Goal: Find specific page/section: Find specific page/section

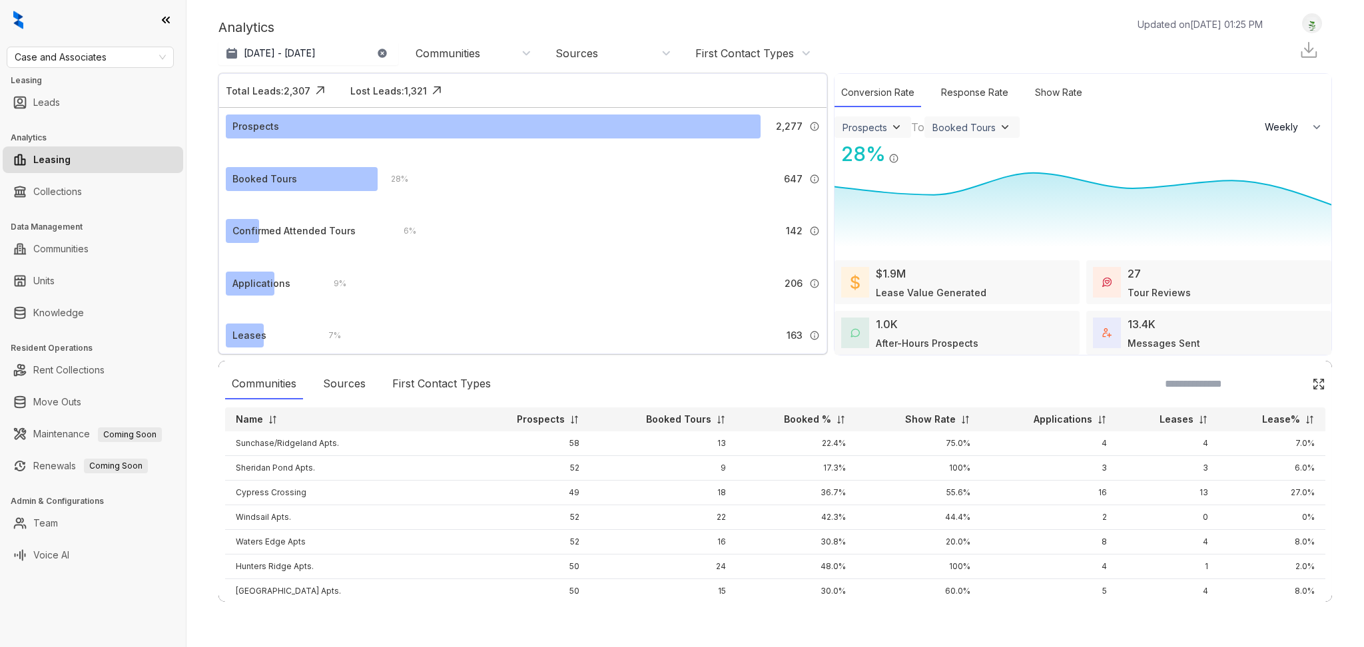
select select "******"
click at [105, 332] on div "Case and Associates Leasing Leads Analytics Leasing Collections Data Management…" at bounding box center [93, 323] width 186 height 647
click at [84, 326] on link "Knowledge" at bounding box center [58, 313] width 51 height 27
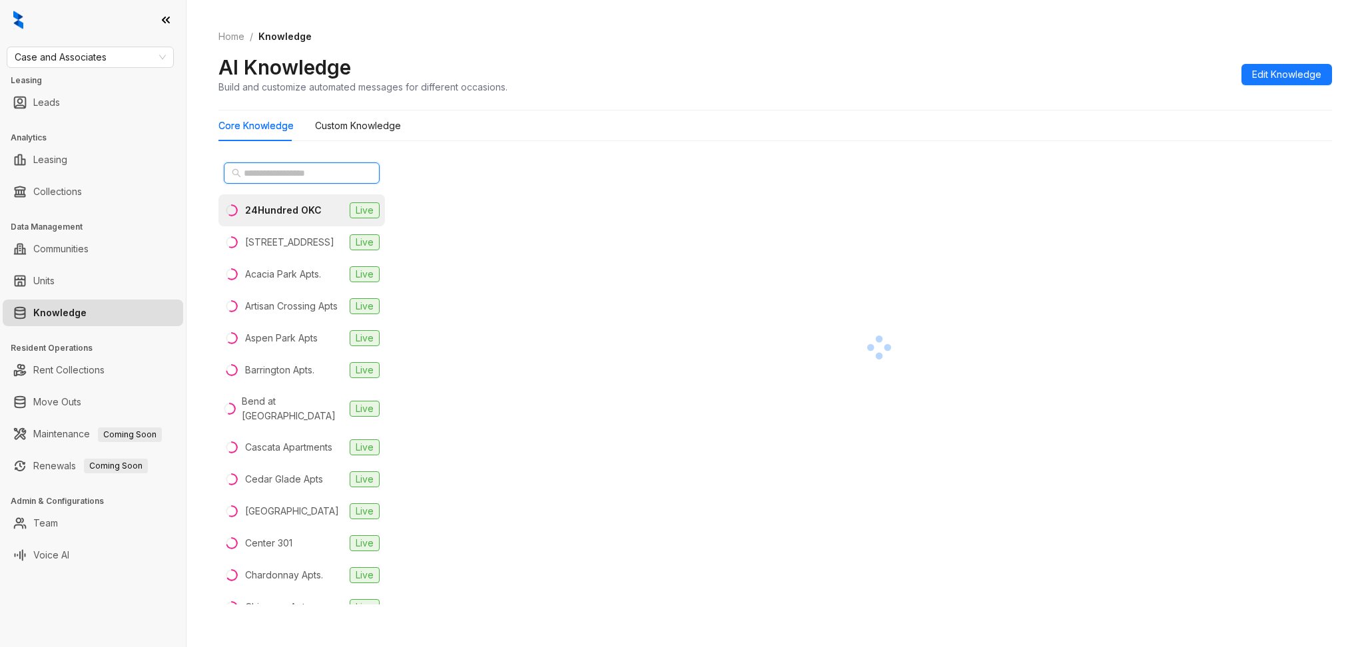
click at [306, 176] on input "text" at bounding box center [302, 173] width 117 height 15
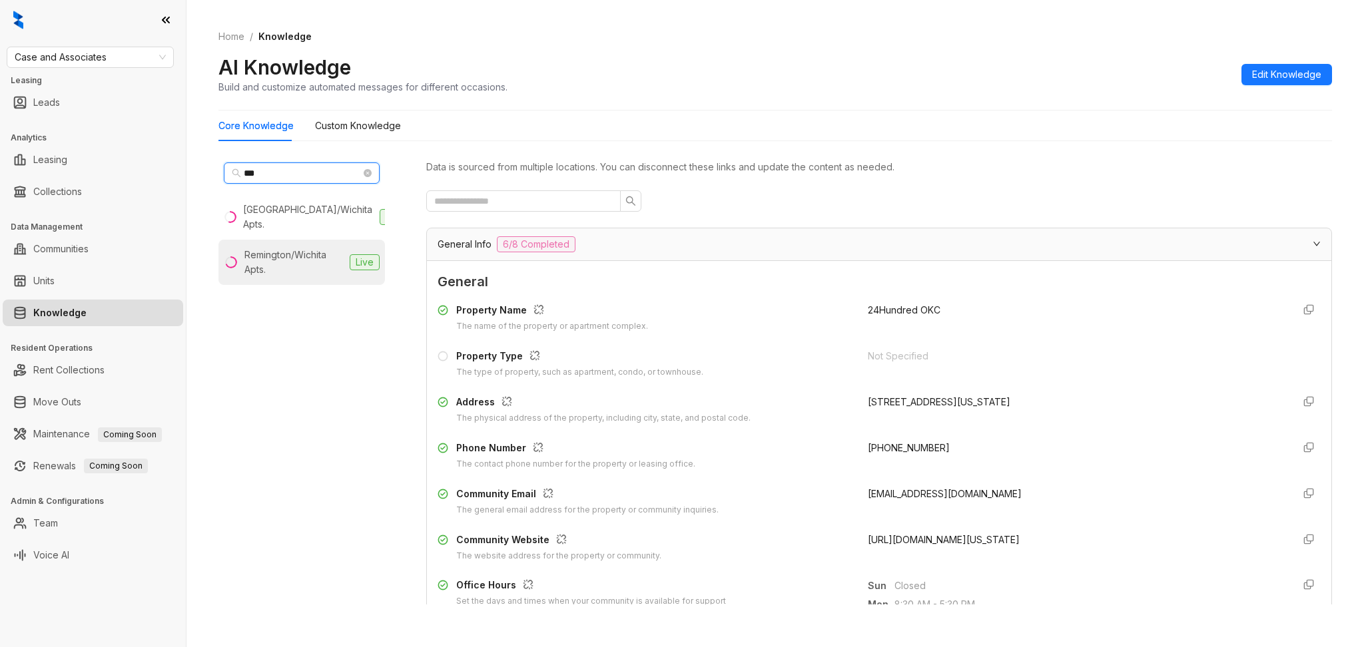
type input "***"
click at [283, 258] on div "Remington/Wichita Apts." at bounding box center [294, 262] width 100 height 29
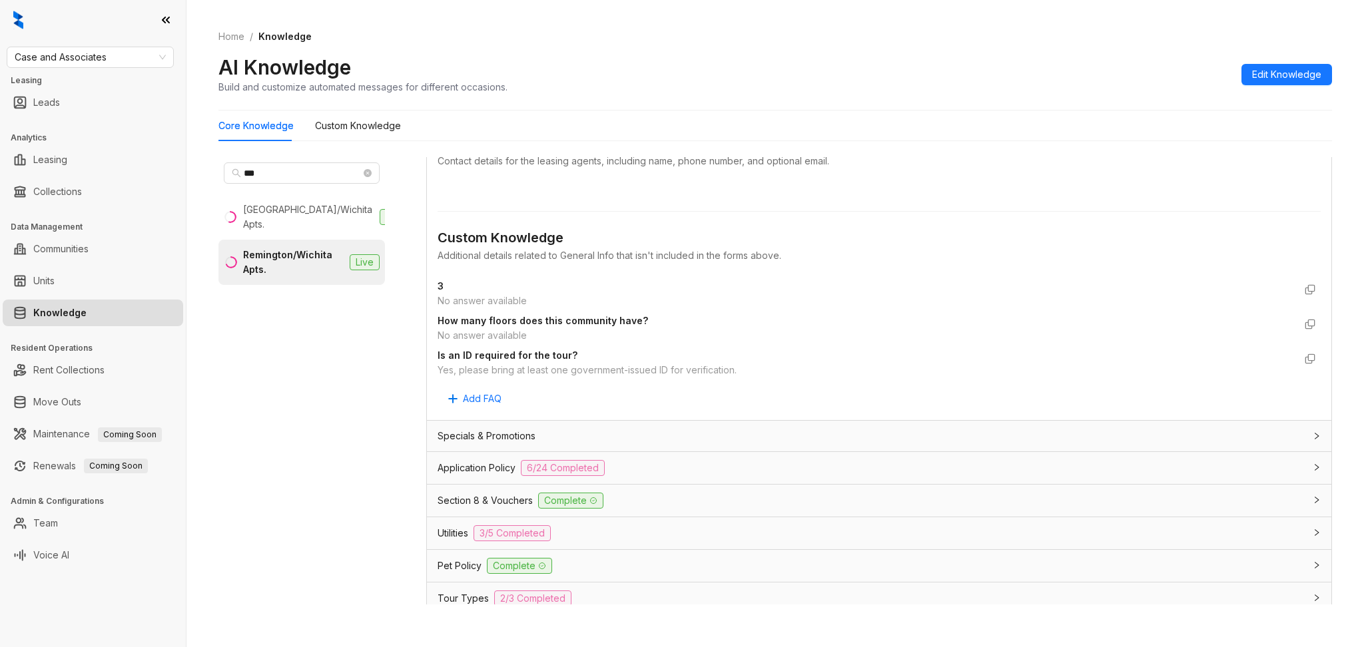
scroll to position [621, 0]
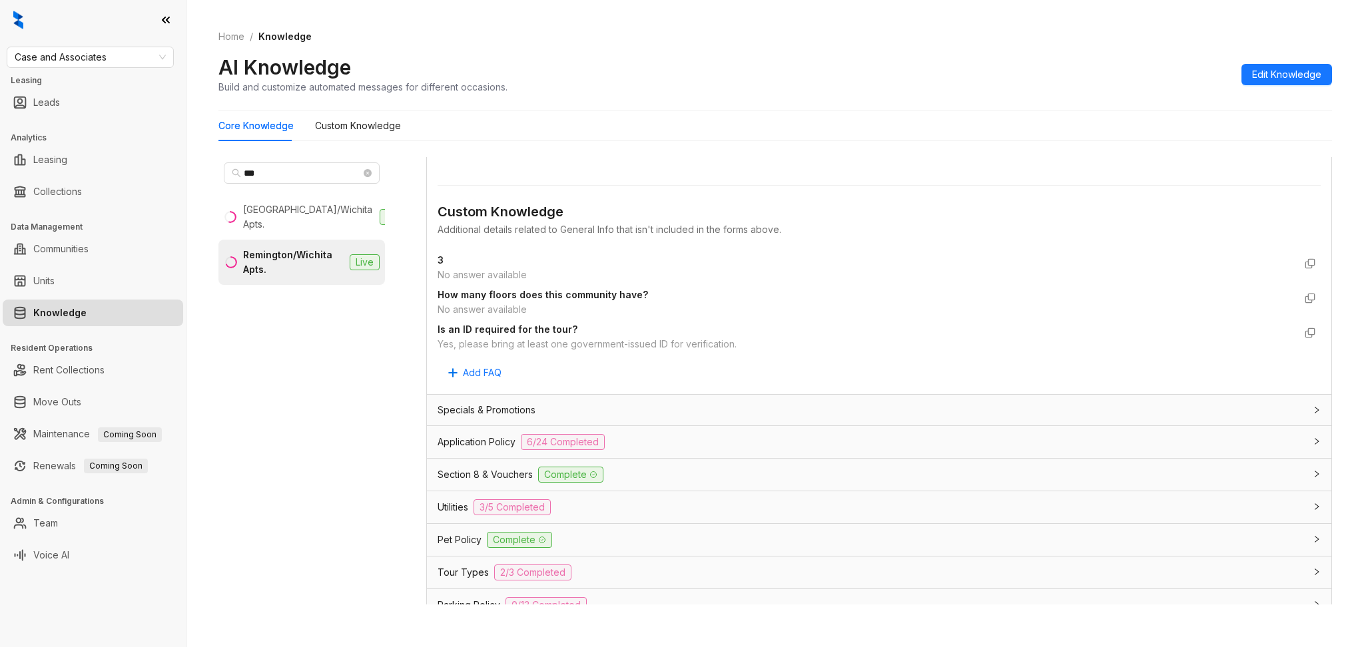
click at [649, 405] on div "Specials & Promotions" at bounding box center [871, 410] width 867 height 15
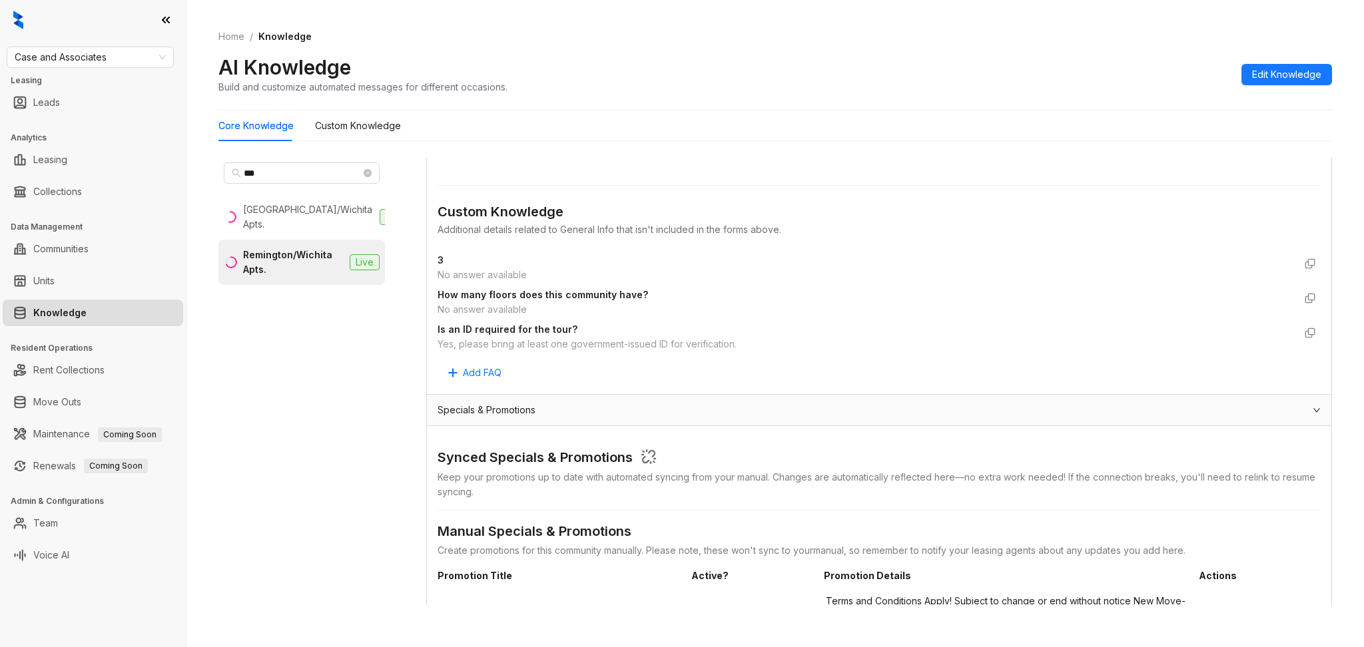
scroll to position [710, 0]
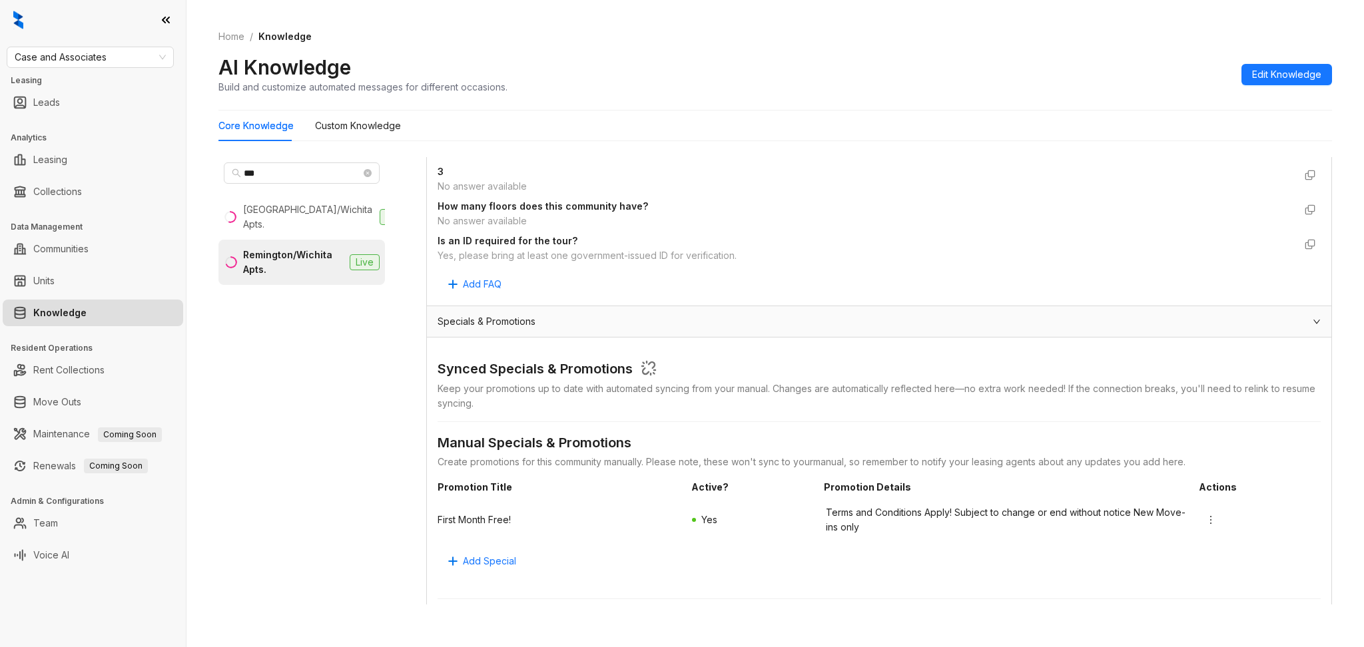
click at [999, 523] on span "Terms and Conditions Apply! Subject to change or end without notice New Move-in…" at bounding box center [1007, 519] width 362 height 29
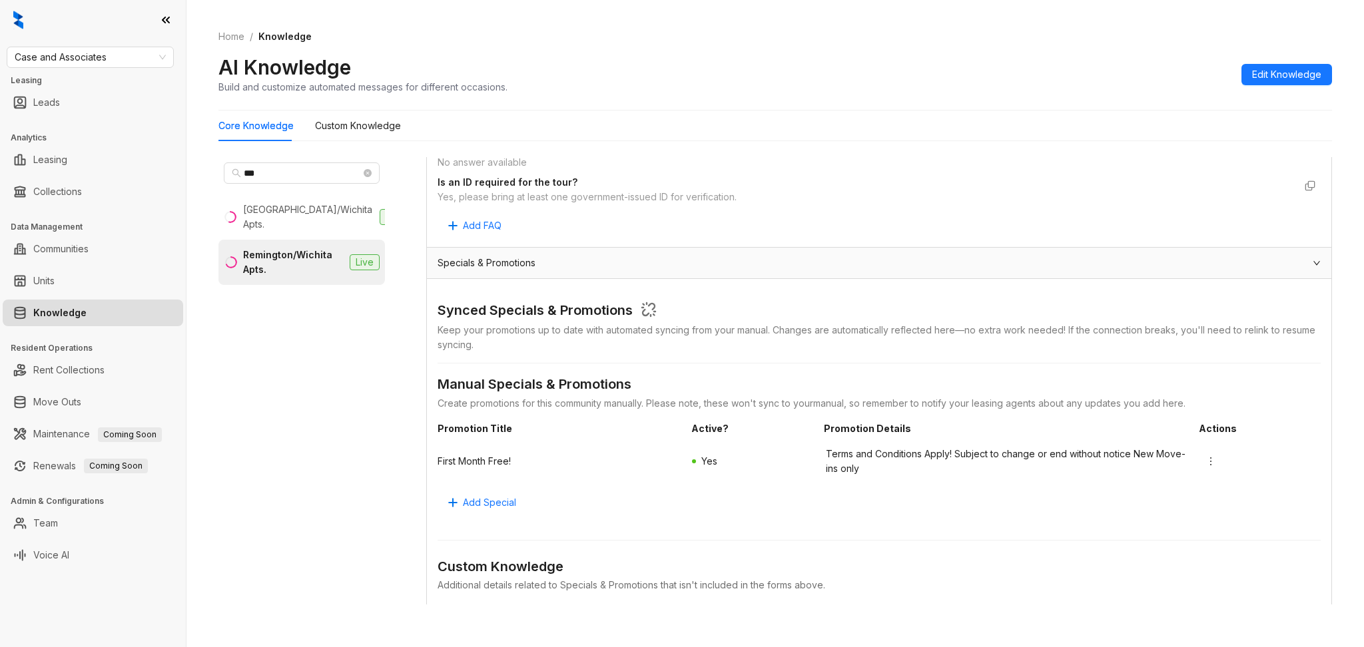
scroll to position [799, 0]
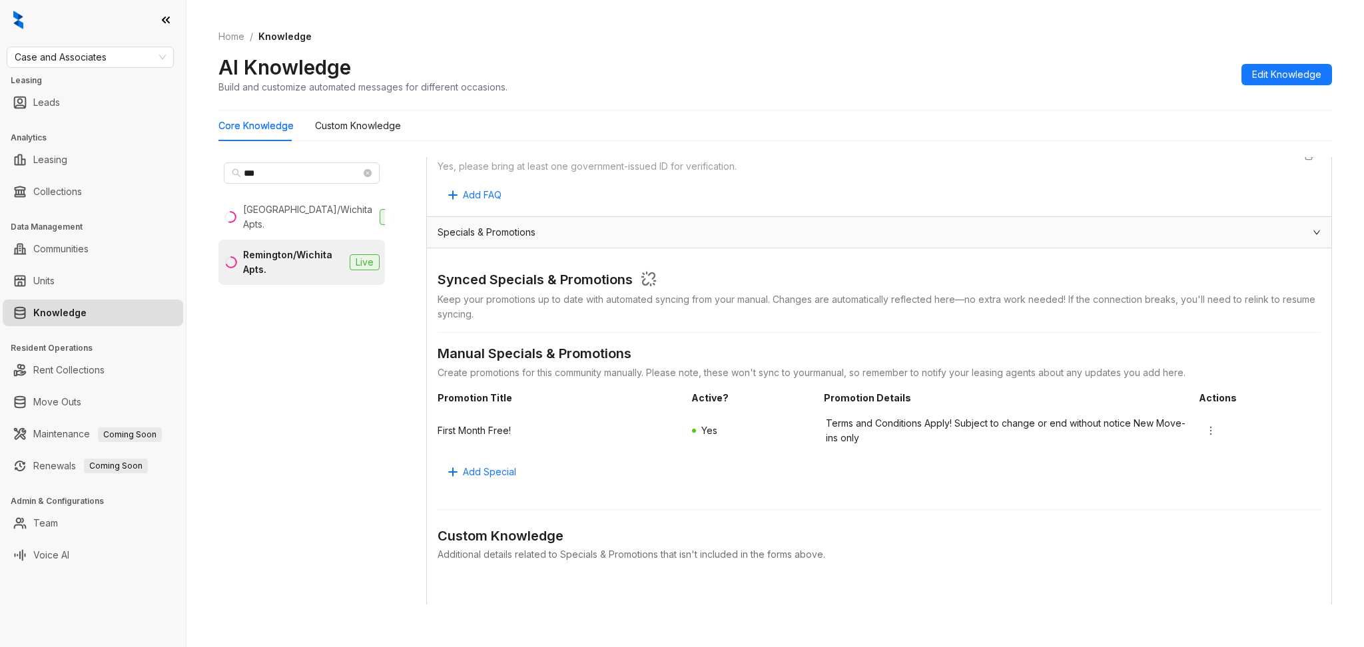
drag, startPoint x: 1066, startPoint y: 333, endPoint x: 1105, endPoint y: 392, distance: 70.7
click at [1105, 392] on div "Synced Specials & Promotions Keep your promotions up to date with automated syn…" at bounding box center [879, 487] width 883 height 456
drag, startPoint x: 837, startPoint y: 92, endPoint x: 925, endPoint y: 93, distance: 87.9
click at [890, 100] on div "Home / Knowledge AI Knowledge Build and customize automated messages for differ…" at bounding box center [775, 61] width 1114 height 97
